Goal: Task Accomplishment & Management: Use online tool/utility

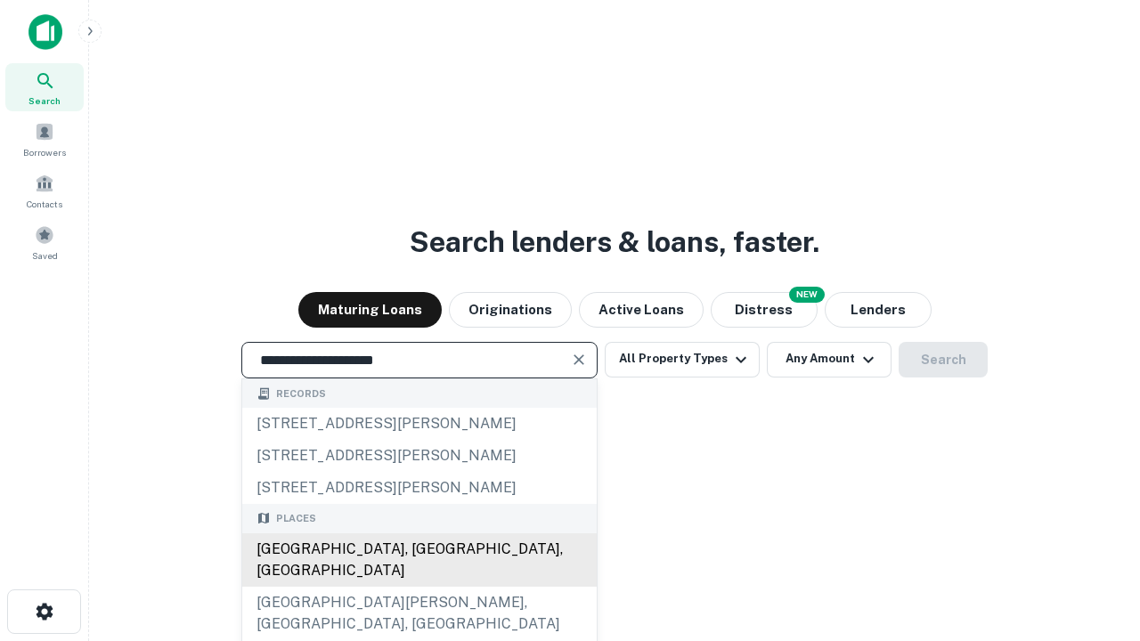
click at [419, 587] on div "[GEOGRAPHIC_DATA], [GEOGRAPHIC_DATA], [GEOGRAPHIC_DATA]" at bounding box center [419, 560] width 355 height 53
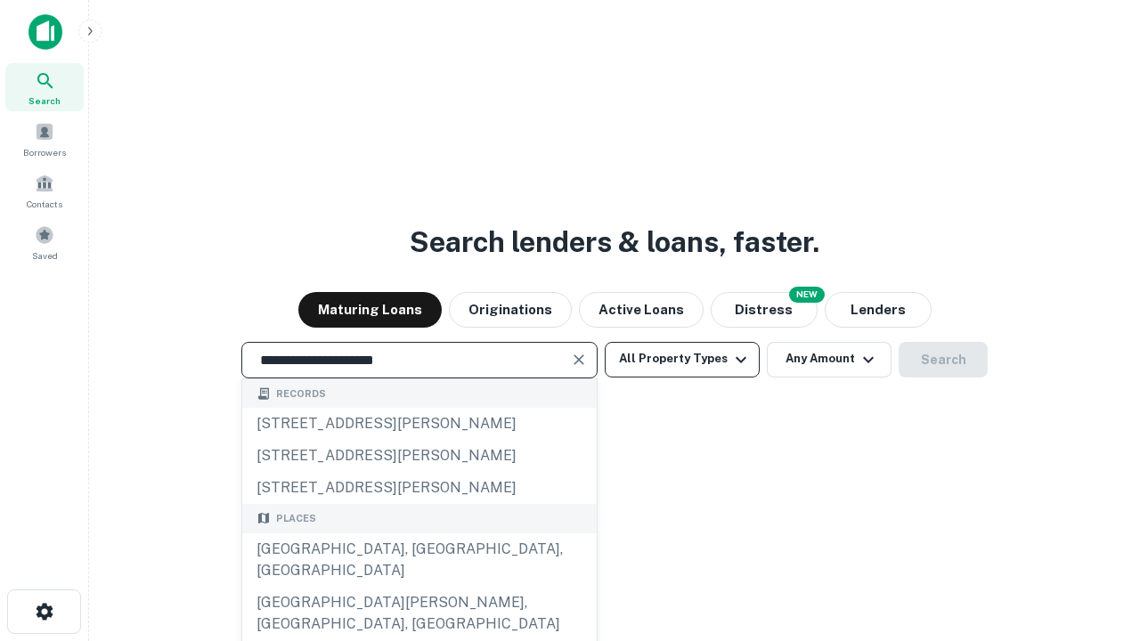
type input "**********"
click at [682, 359] on button "All Property Types" at bounding box center [682, 360] width 155 height 36
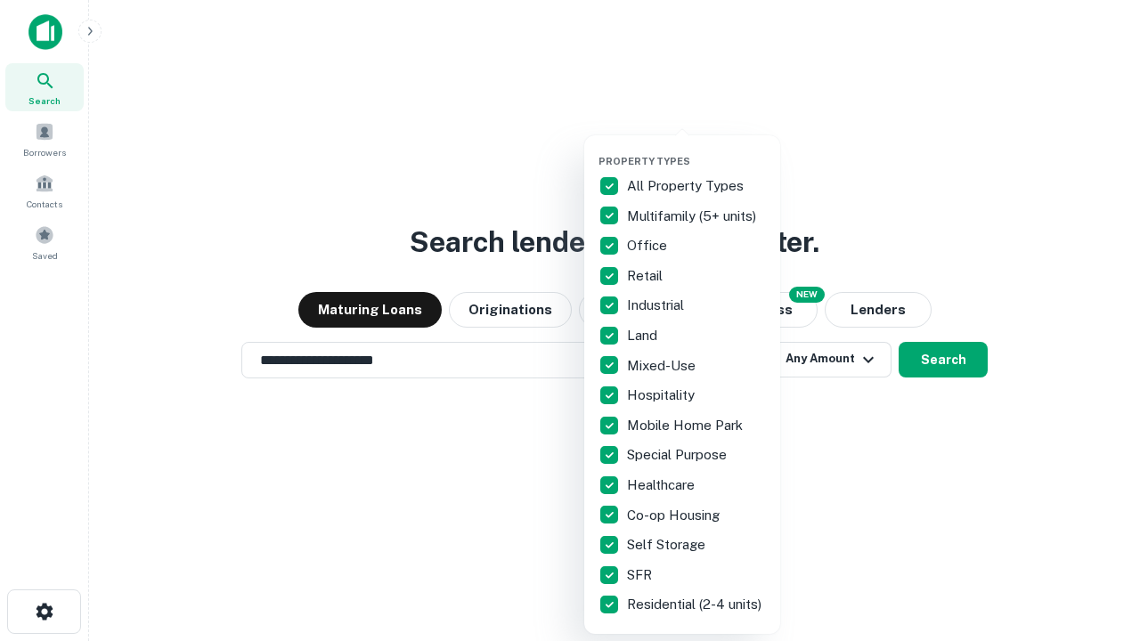
click at [697, 150] on button "button" at bounding box center [697, 150] width 196 height 1
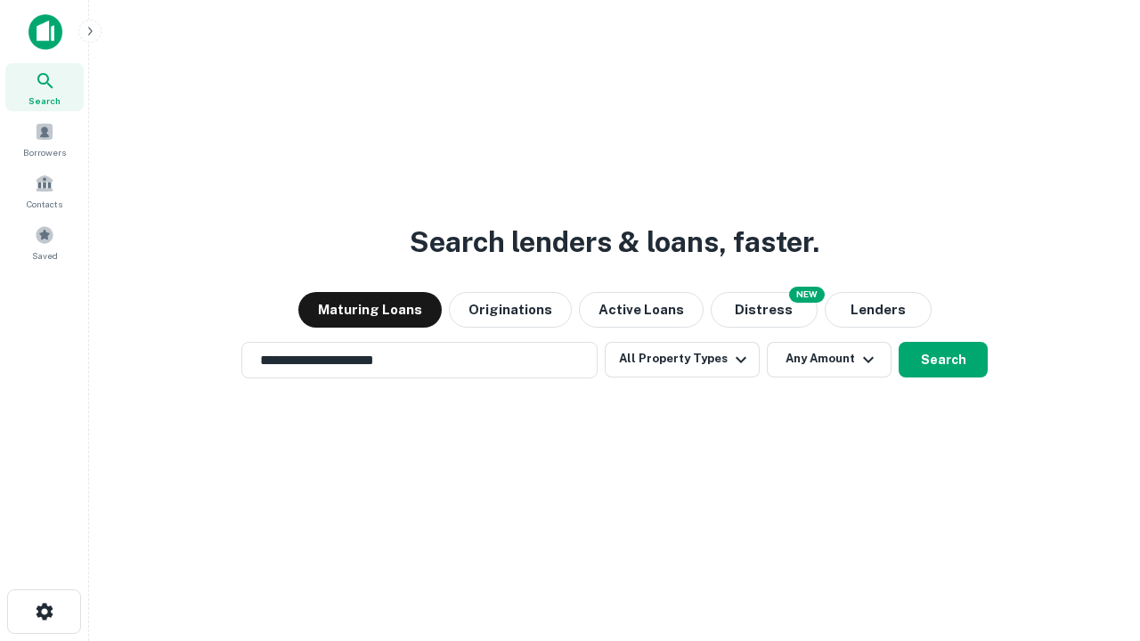
scroll to position [11, 215]
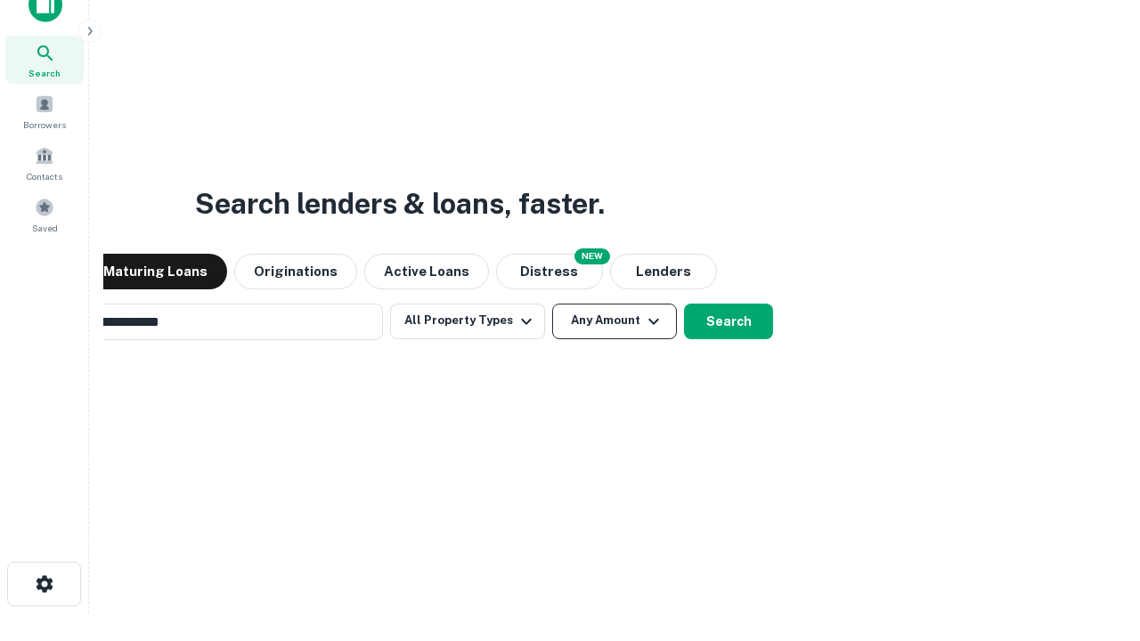
click at [552, 304] on button "Any Amount" at bounding box center [614, 322] width 125 height 36
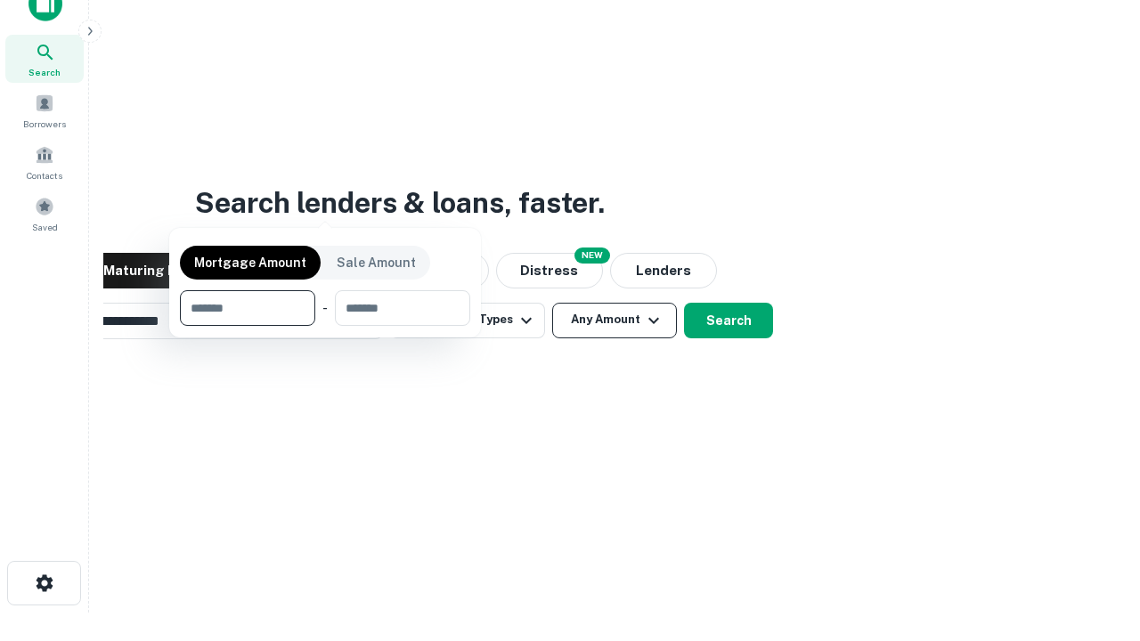
scroll to position [128, 504]
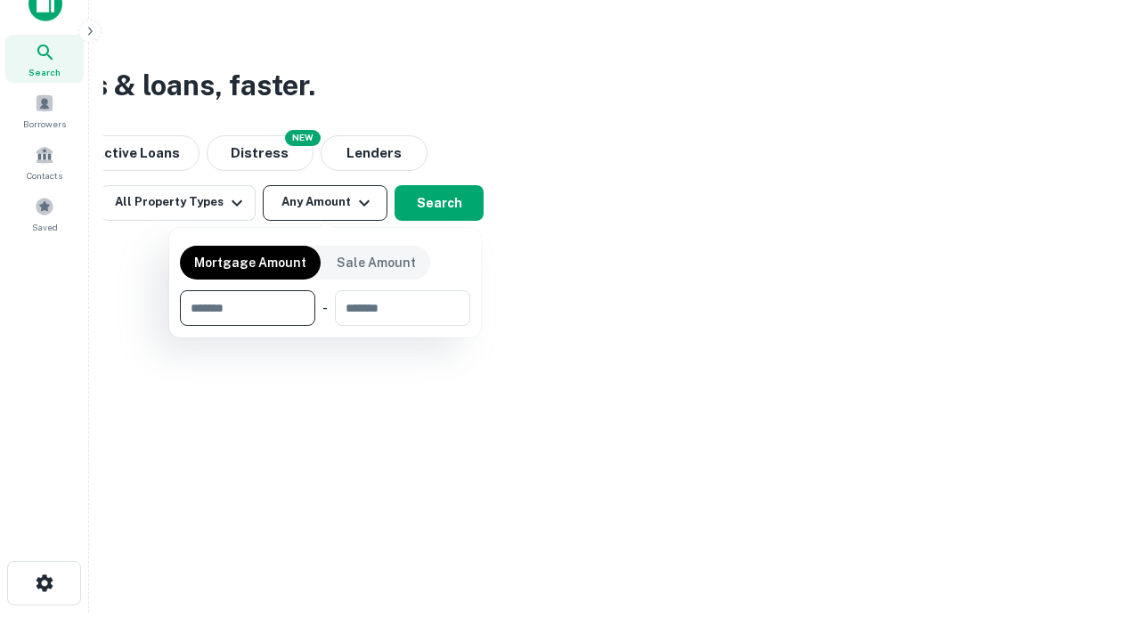
type input "*******"
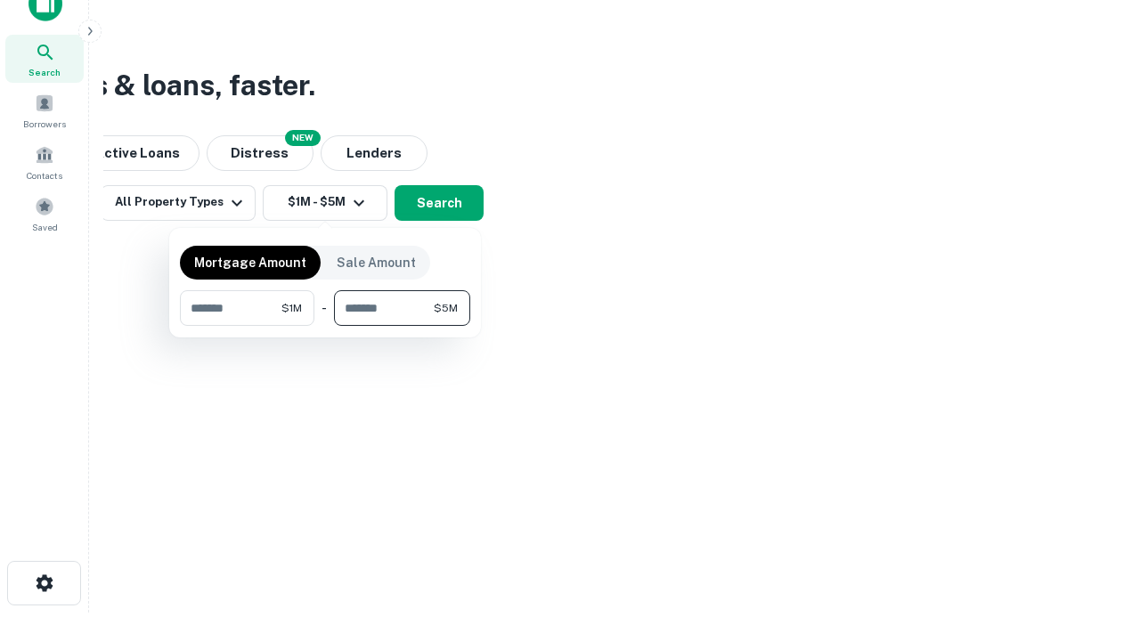
type input "*******"
click at [325, 326] on button "button" at bounding box center [325, 326] width 290 height 1
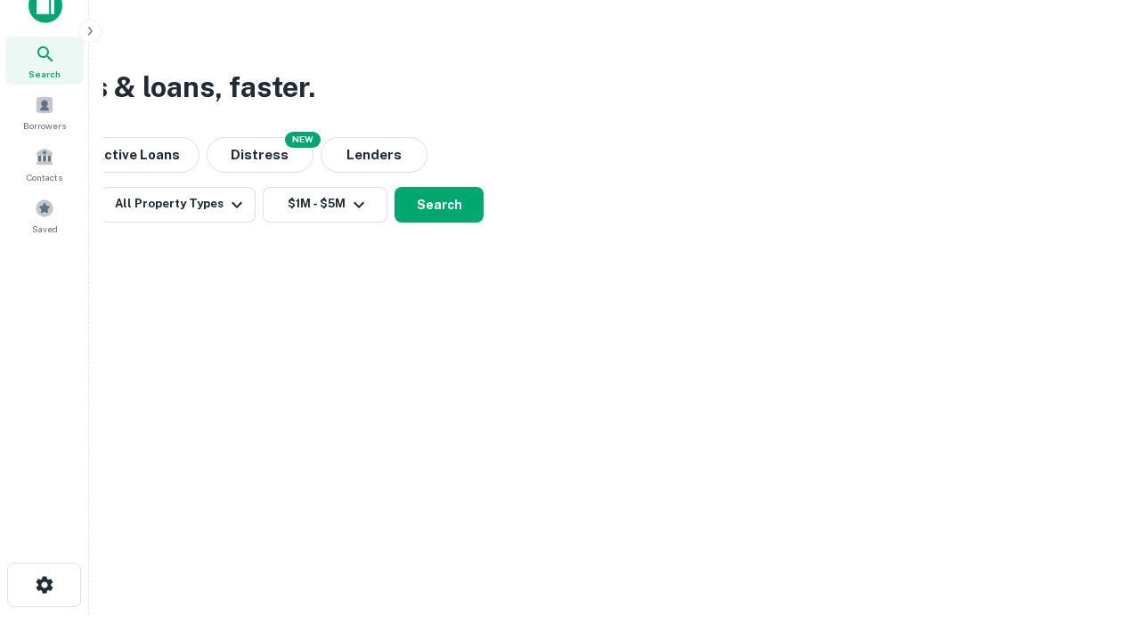
scroll to position [11, 329]
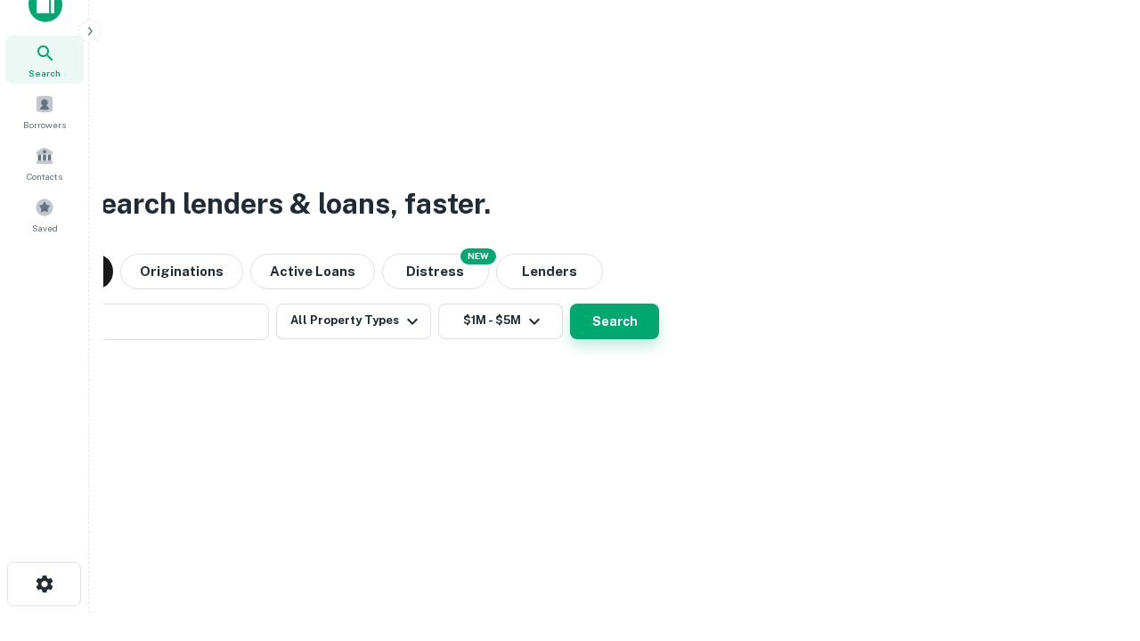
click at [570, 304] on button "Search" at bounding box center [614, 322] width 89 height 36
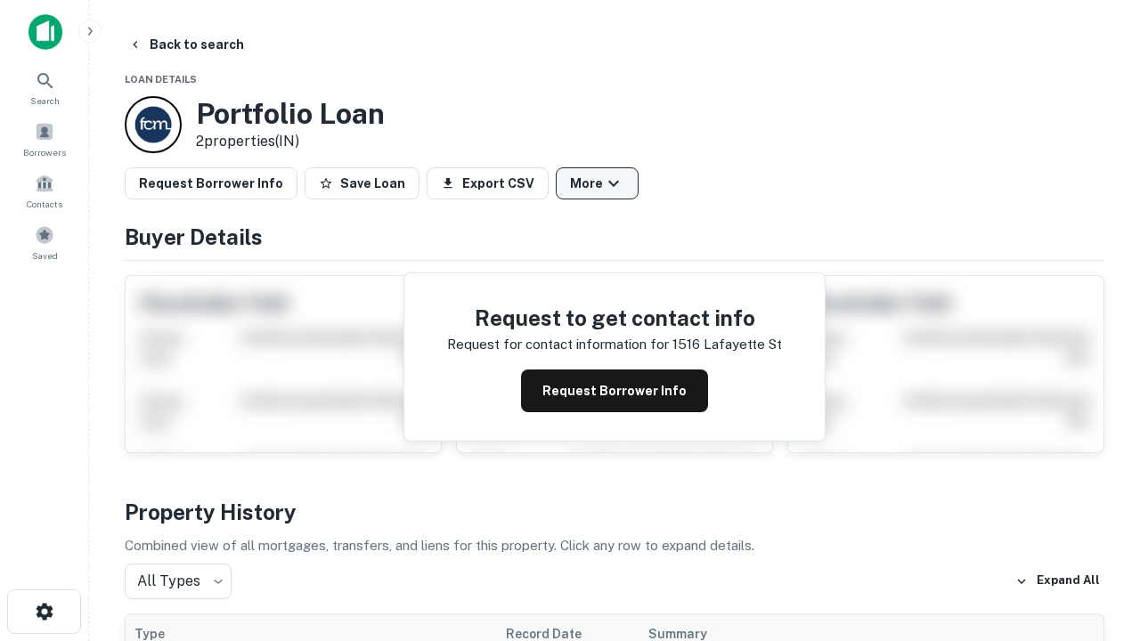
click at [597, 183] on button "More" at bounding box center [597, 183] width 83 height 32
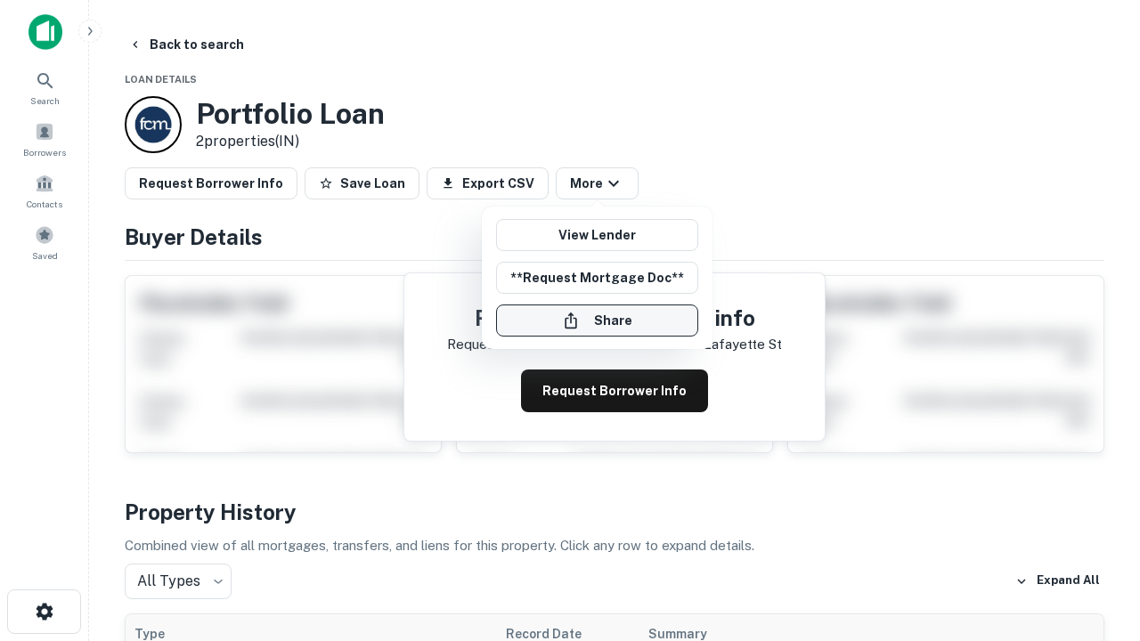
click at [597, 321] on button "Share" at bounding box center [597, 321] width 202 height 32
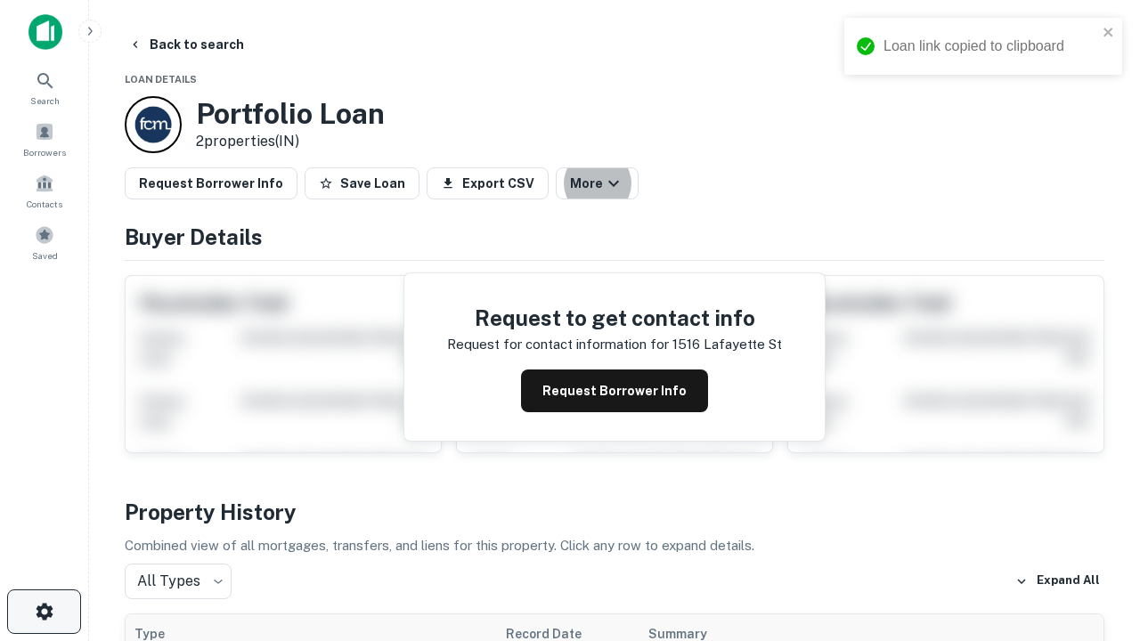
click at [44, 612] on icon "button" at bounding box center [44, 611] width 21 height 21
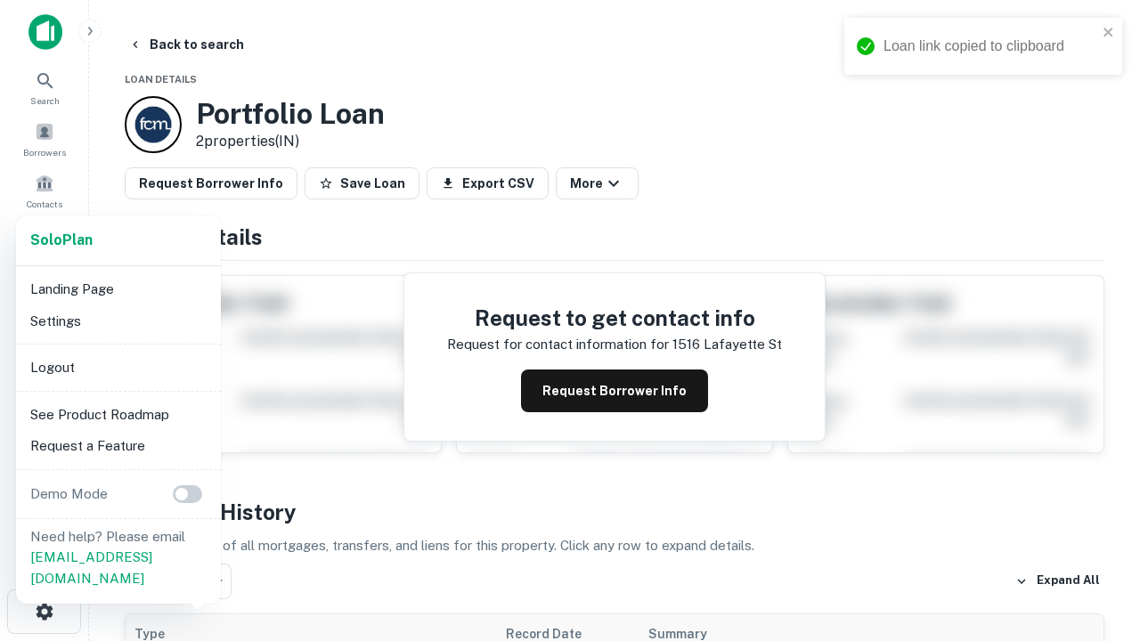
click at [118, 367] on li "Logout" at bounding box center [118, 368] width 191 height 32
